Goal: Task Accomplishment & Management: Manage account settings

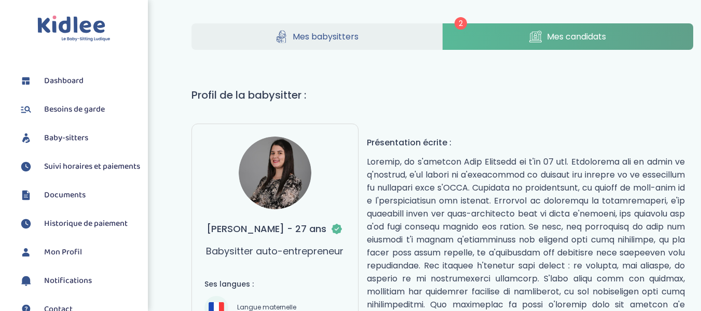
drag, startPoint x: 0, startPoint y: 0, endPoint x: 524, endPoint y: 50, distance: 526.5
click at [518, 38] on link "Mes candidats" at bounding box center [568, 36] width 251 height 26
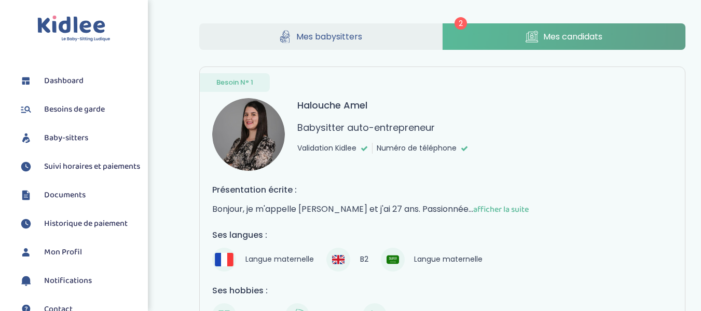
click at [418, 227] on div "Présentation écrite : Bonjour, je m'appelle Amel Halouche et j'ai 27 ans. Passi…" at bounding box center [442, 282] width 461 height 199
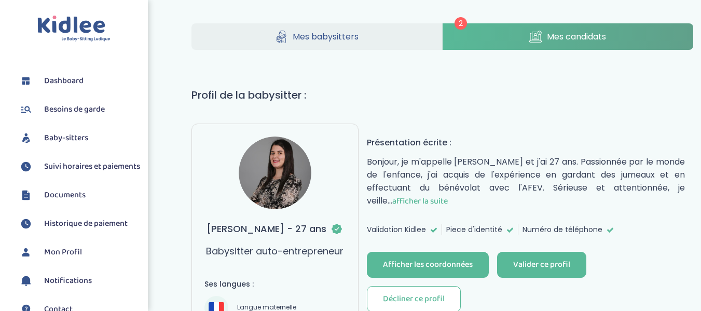
click at [360, 92] on h1 "Profil de la babysitter :" at bounding box center [442, 95] width 502 height 16
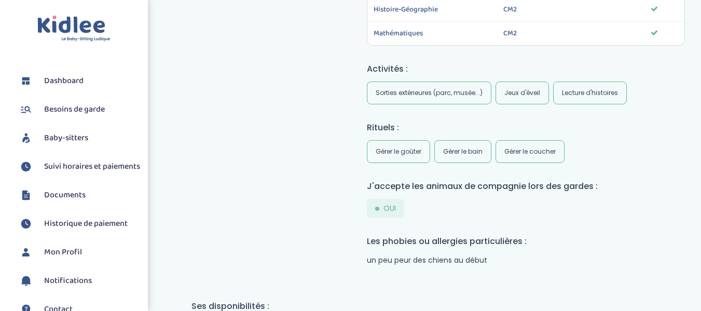
scroll to position [723, 0]
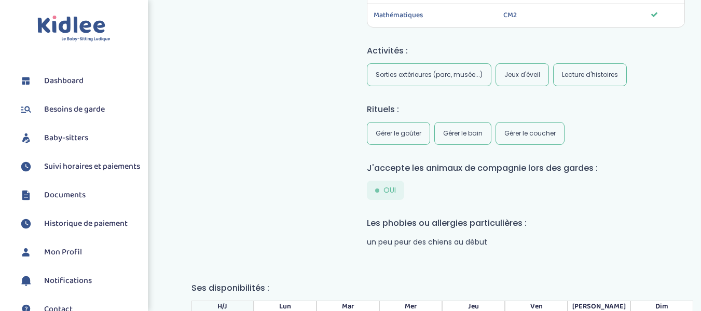
click at [668, 116] on h4 "Rituels :" at bounding box center [526, 109] width 318 height 13
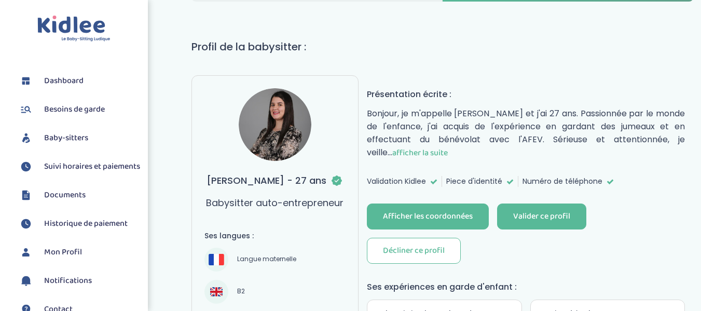
scroll to position [0, 0]
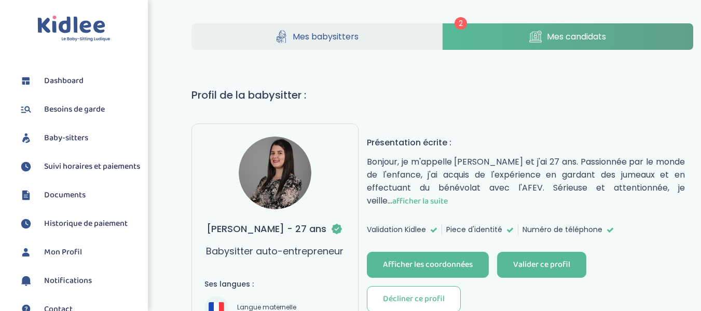
click at [408, 200] on span "afficher la suite" at bounding box center [420, 201] width 56 height 13
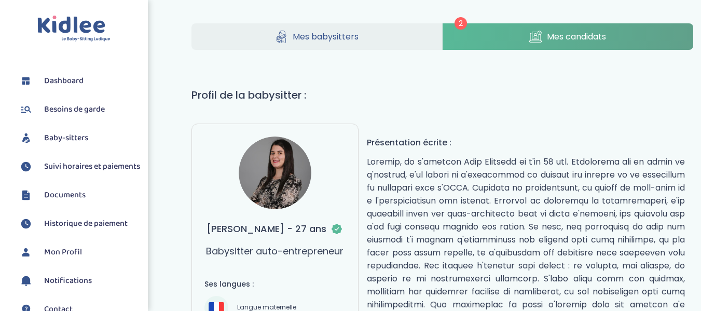
click at [585, 224] on p "réduire" at bounding box center [526, 265] width 318 height 221
click at [517, 42] on link "Mes candidats" at bounding box center [568, 36] width 251 height 26
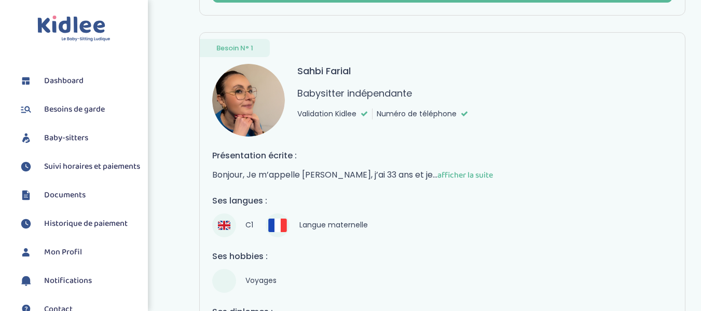
scroll to position [413, 0]
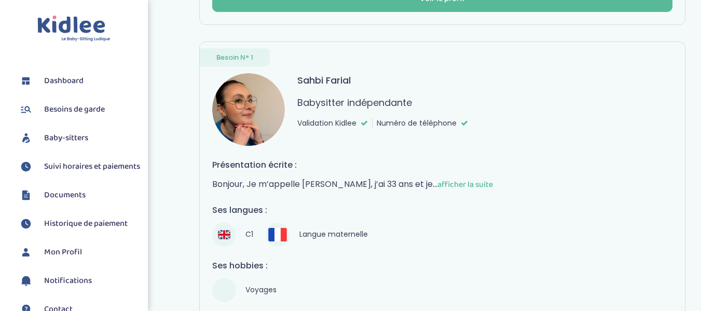
click at [464, 181] on span "afficher la suite" at bounding box center [465, 184] width 56 height 13
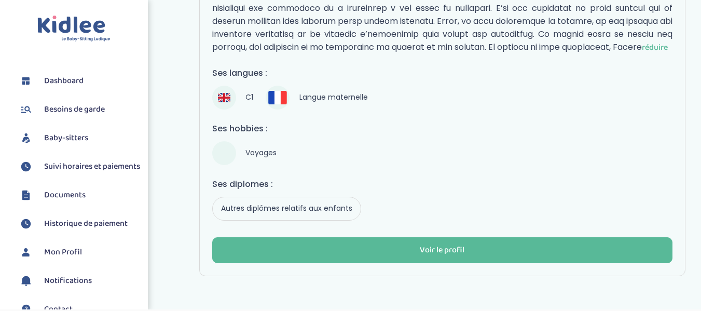
scroll to position [707, 0]
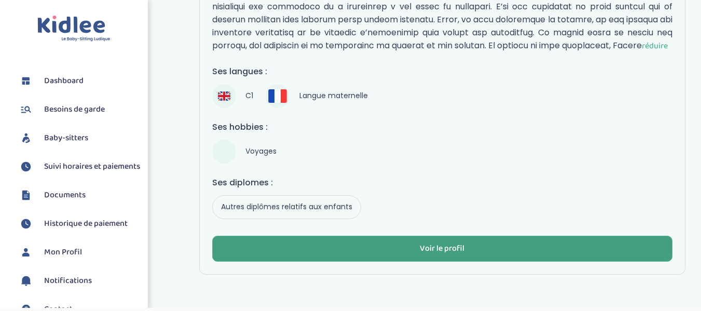
click at [470, 249] on button "Voir le profil" at bounding box center [442, 249] width 461 height 26
